Goal: Task Accomplishment & Management: Manage account settings

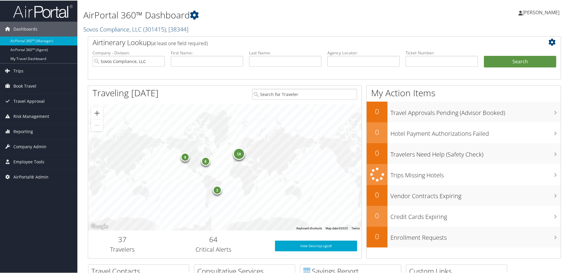
click at [147, 29] on span "( 301415 )" at bounding box center [154, 29] width 23 height 8
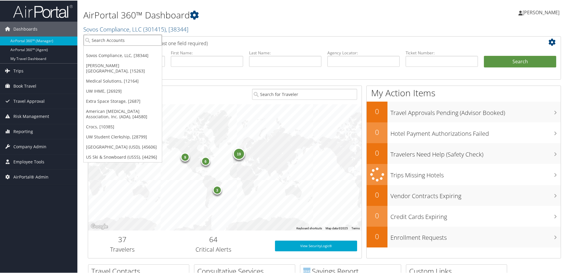
click at [135, 42] on input "search" at bounding box center [123, 39] width 78 height 11
type input "ARC"
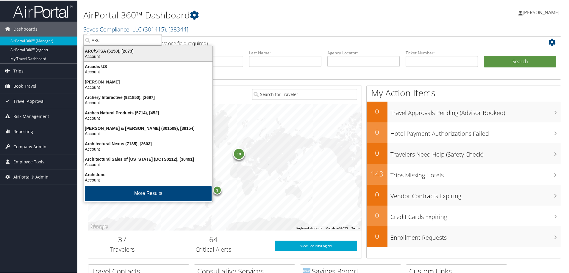
click at [134, 51] on div "ARC/STSA (6150), [2073]" at bounding box center [148, 50] width 136 height 5
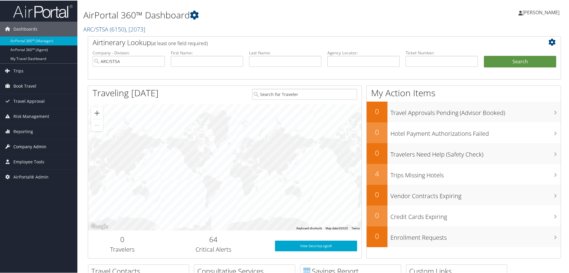
click at [35, 144] on span "Company Admin" at bounding box center [29, 146] width 33 height 15
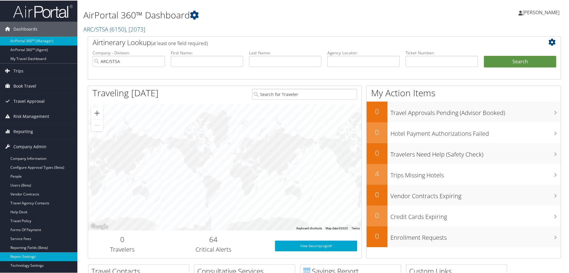
click at [39, 255] on link "Report Settings" at bounding box center [38, 256] width 77 height 9
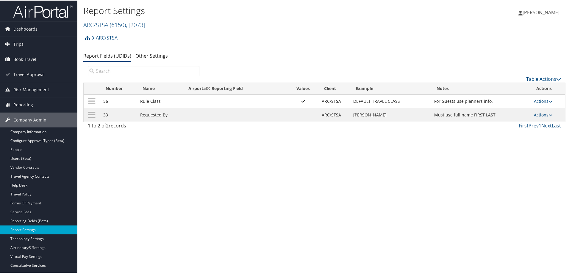
click at [276, 237] on div "Report Settings ARC/STSA ( 6150 ) , [ 2073 ] ARC/STSA Sovos Compliance, LLC Tro…" at bounding box center [324, 136] width 494 height 273
